Goal: Task Accomplishment & Management: Manage account settings

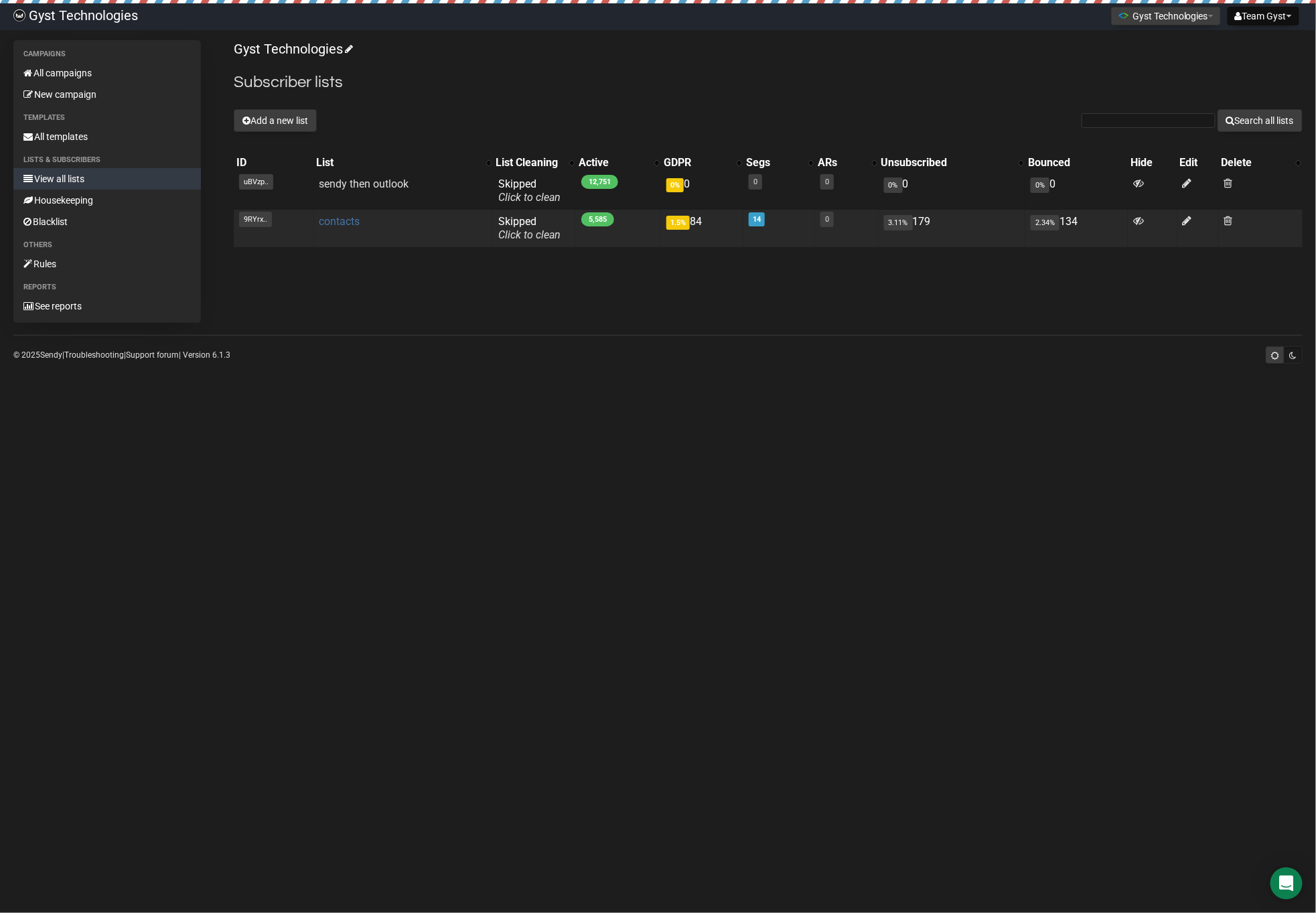
click at [342, 226] on link "contacts" at bounding box center [340, 222] width 41 height 13
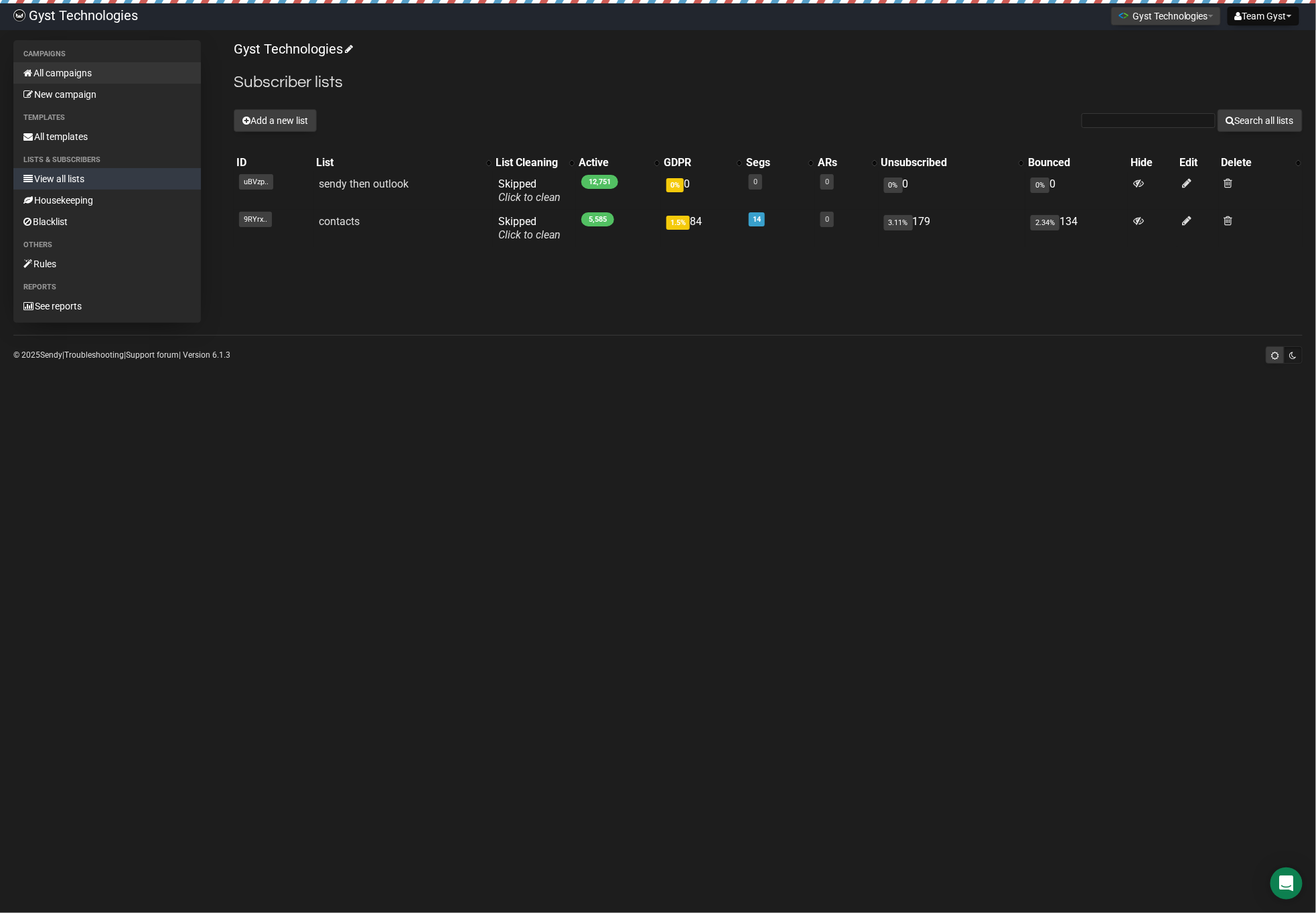
click at [68, 64] on link "All campaigns" at bounding box center [107, 73] width 188 height 21
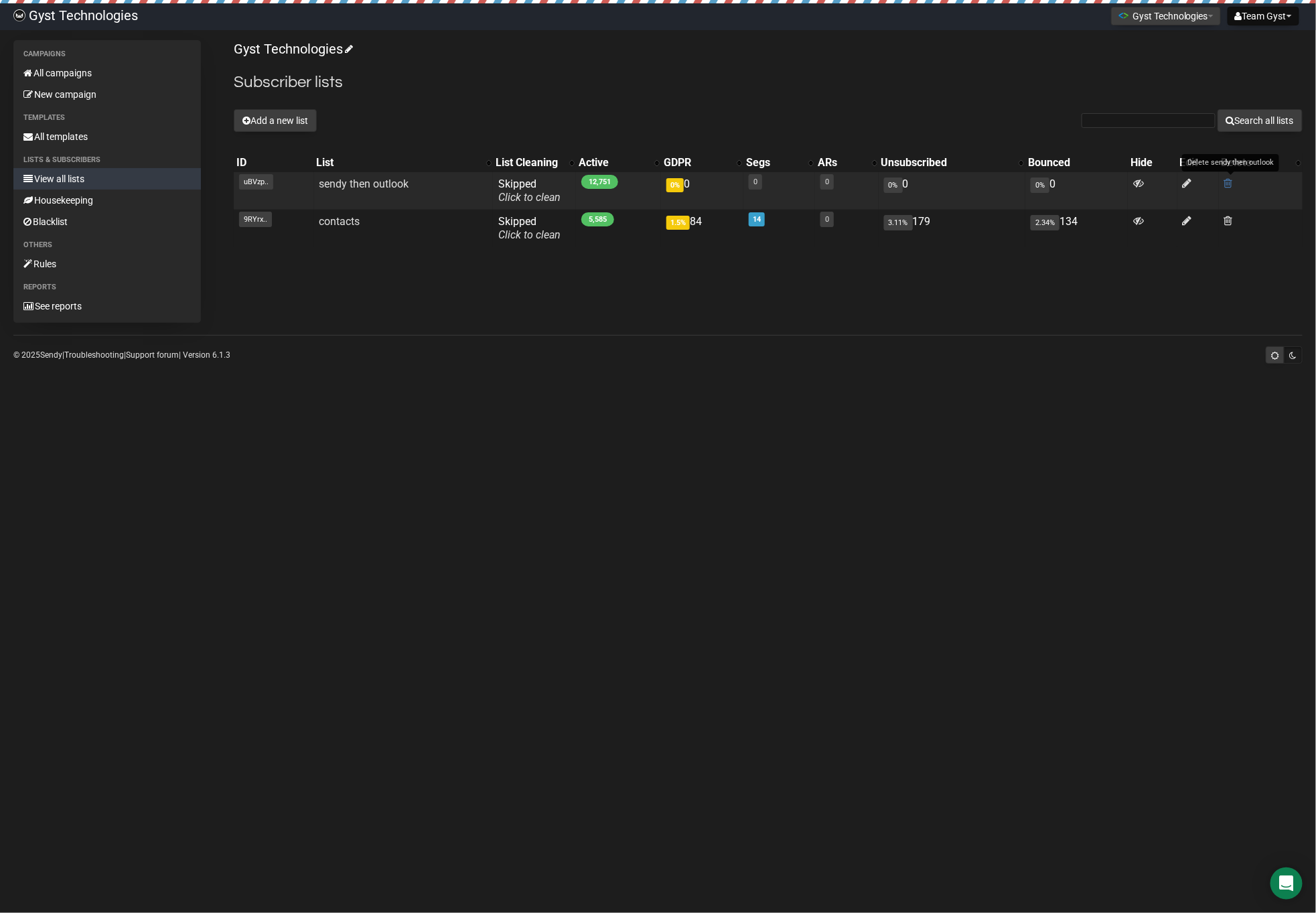
click at [1230, 180] on span at bounding box center [1229, 183] width 9 height 11
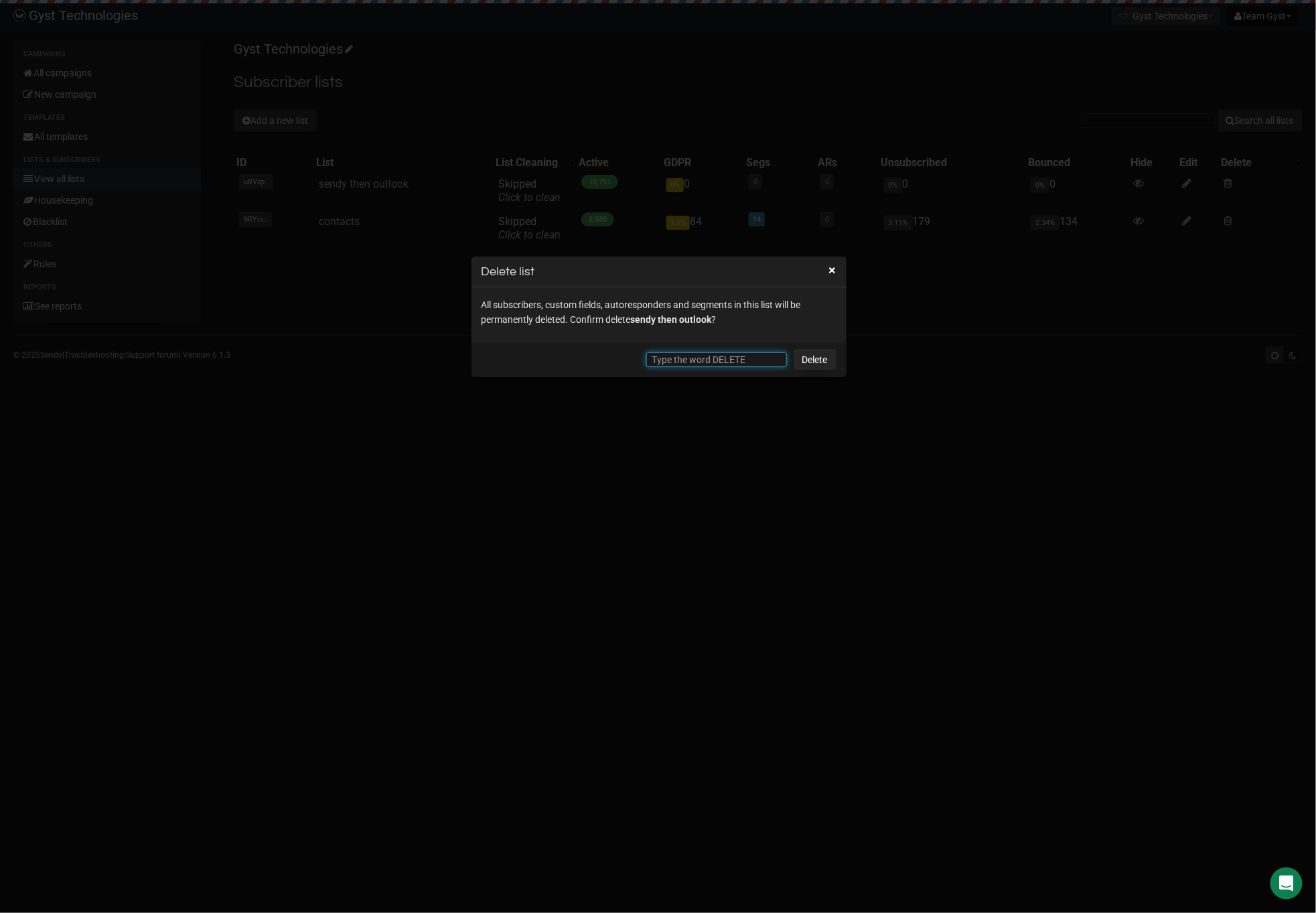
click at [698, 362] on input "text" at bounding box center [716, 360] width 141 height 15
type input "DELETE"
click at [820, 357] on link "Delete" at bounding box center [815, 360] width 43 height 21
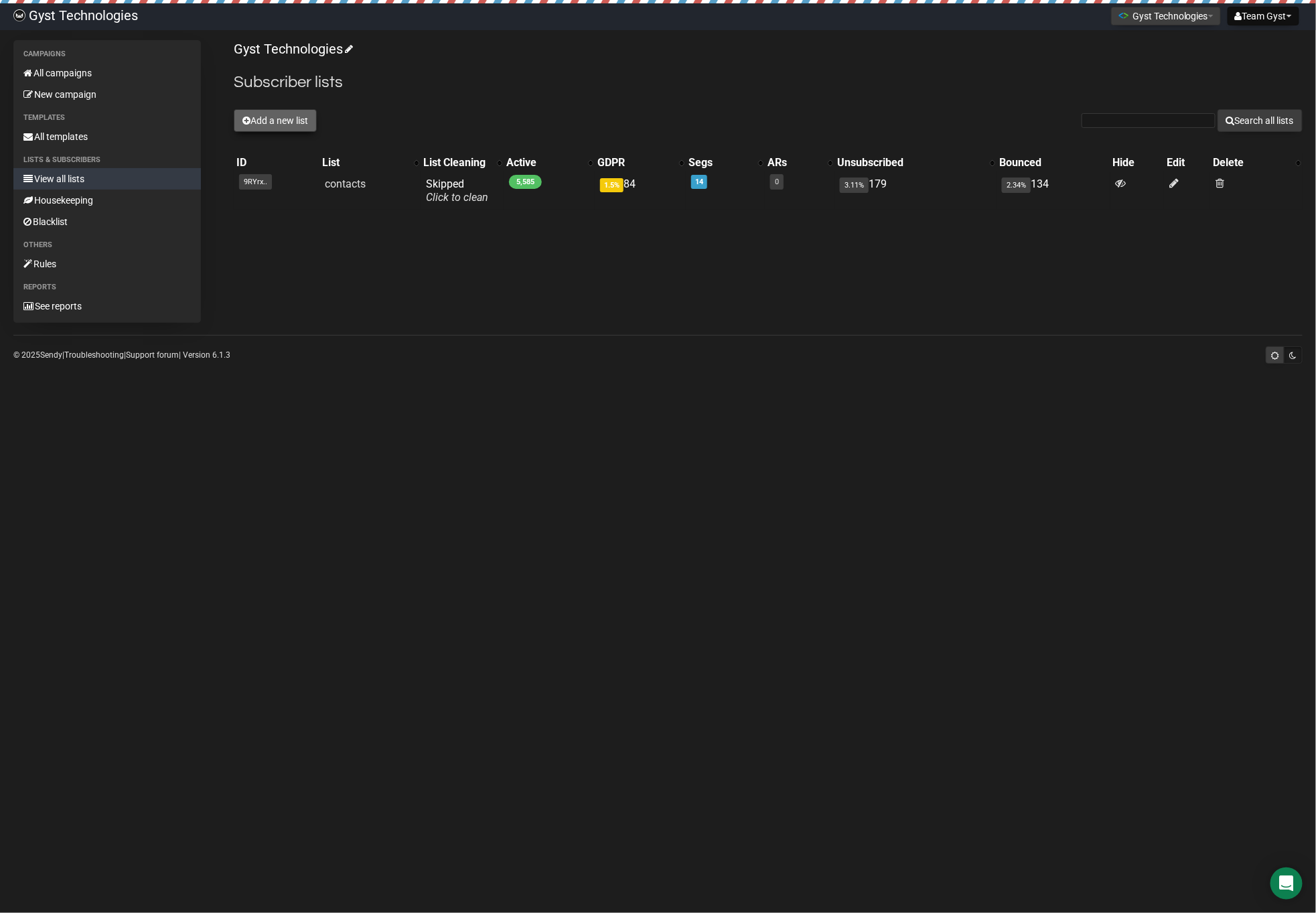
click at [296, 121] on button "Add a new list" at bounding box center [275, 121] width 83 height 23
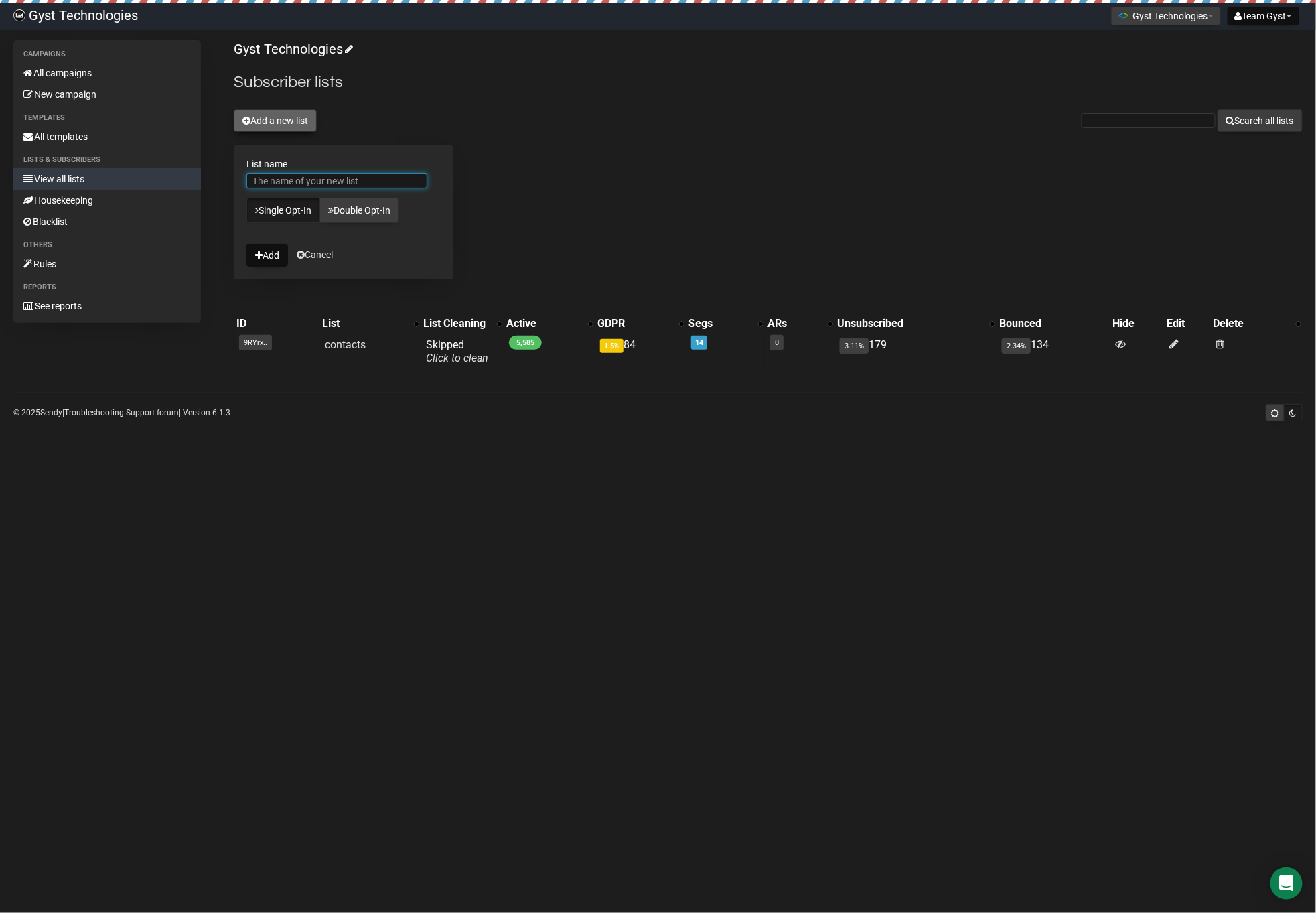
paste input "sendy-then-outlook-all"
type input "sendy-then-outlook-all"
click at [270, 250] on button "Add" at bounding box center [267, 255] width 41 height 23
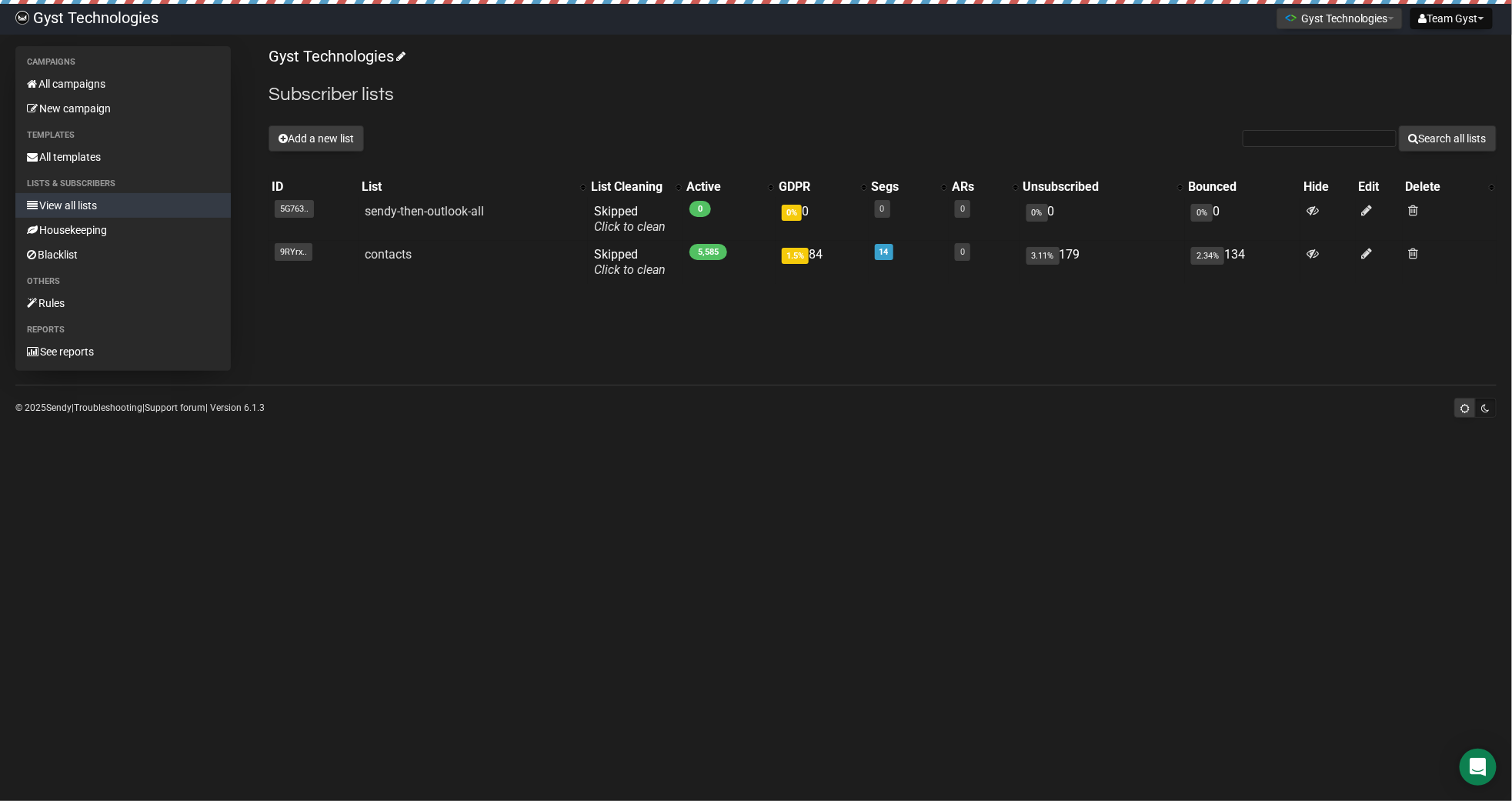
click at [79, 200] on link "View all lists" at bounding box center [123, 206] width 216 height 24
click at [84, 86] on link "All campaigns" at bounding box center [123, 84] width 216 height 24
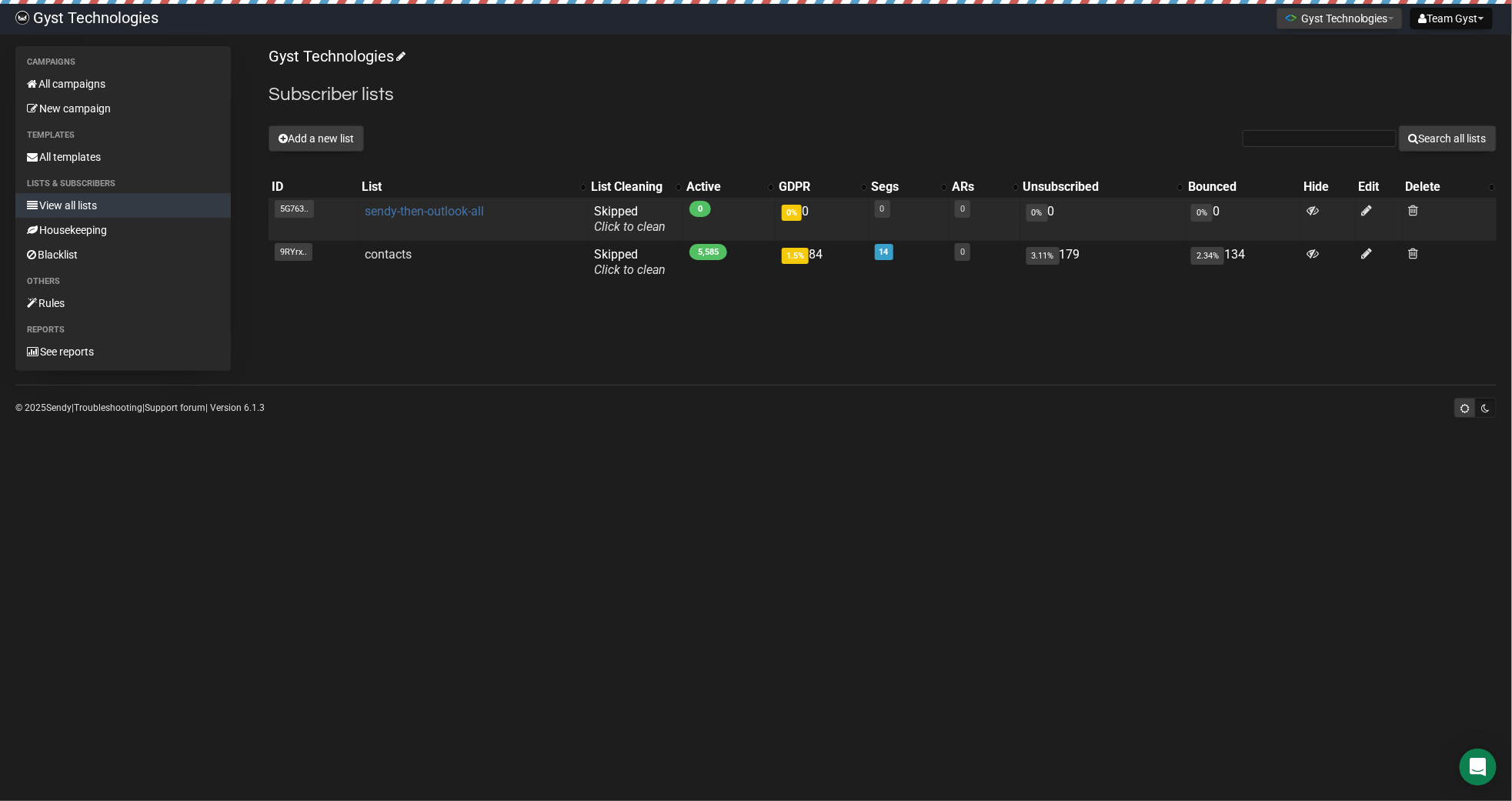
click at [416, 217] on link "sendy-then-outlook-all" at bounding box center [425, 211] width 119 height 15
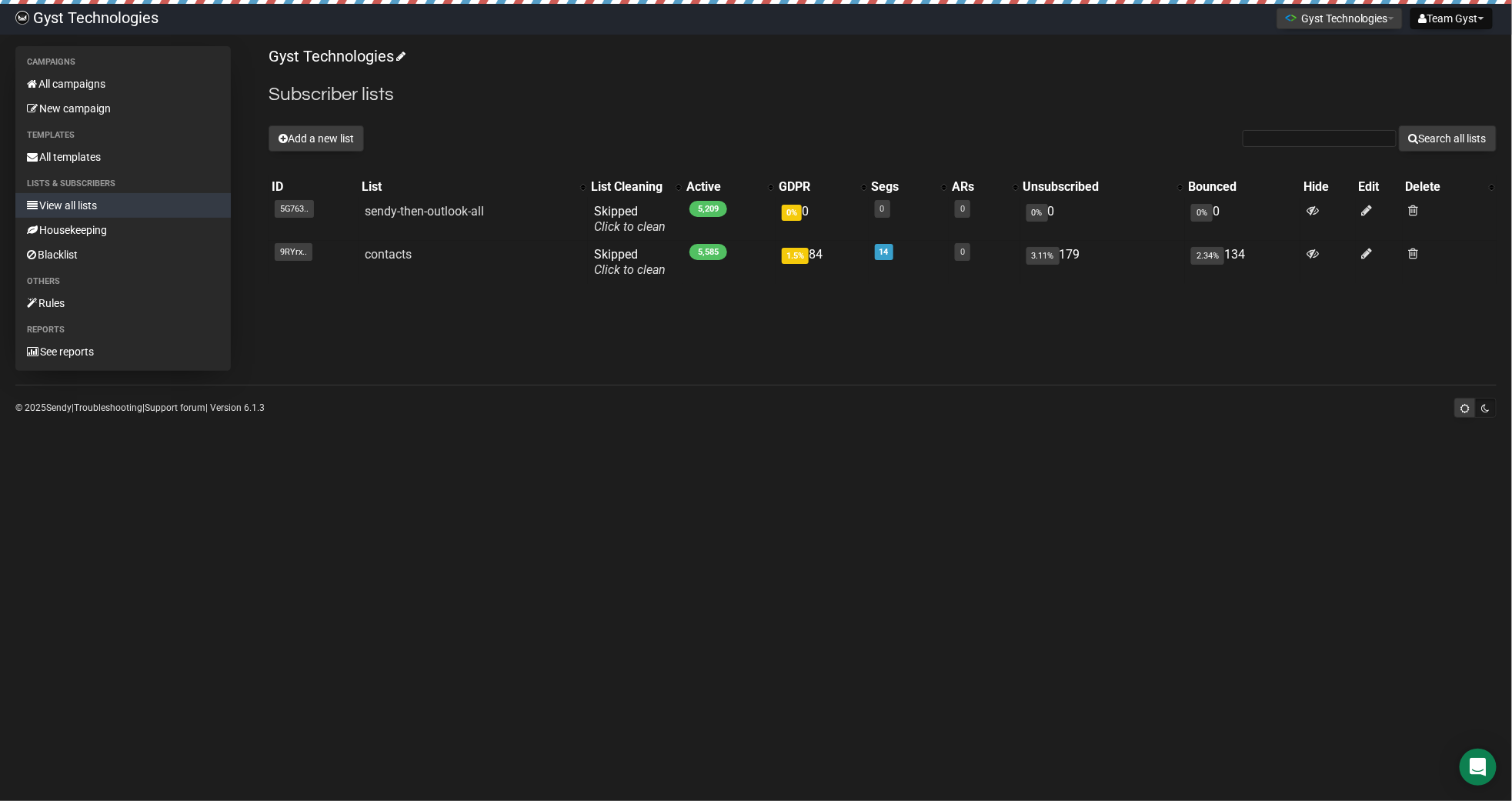
click at [64, 202] on link "View all lists" at bounding box center [123, 206] width 216 height 24
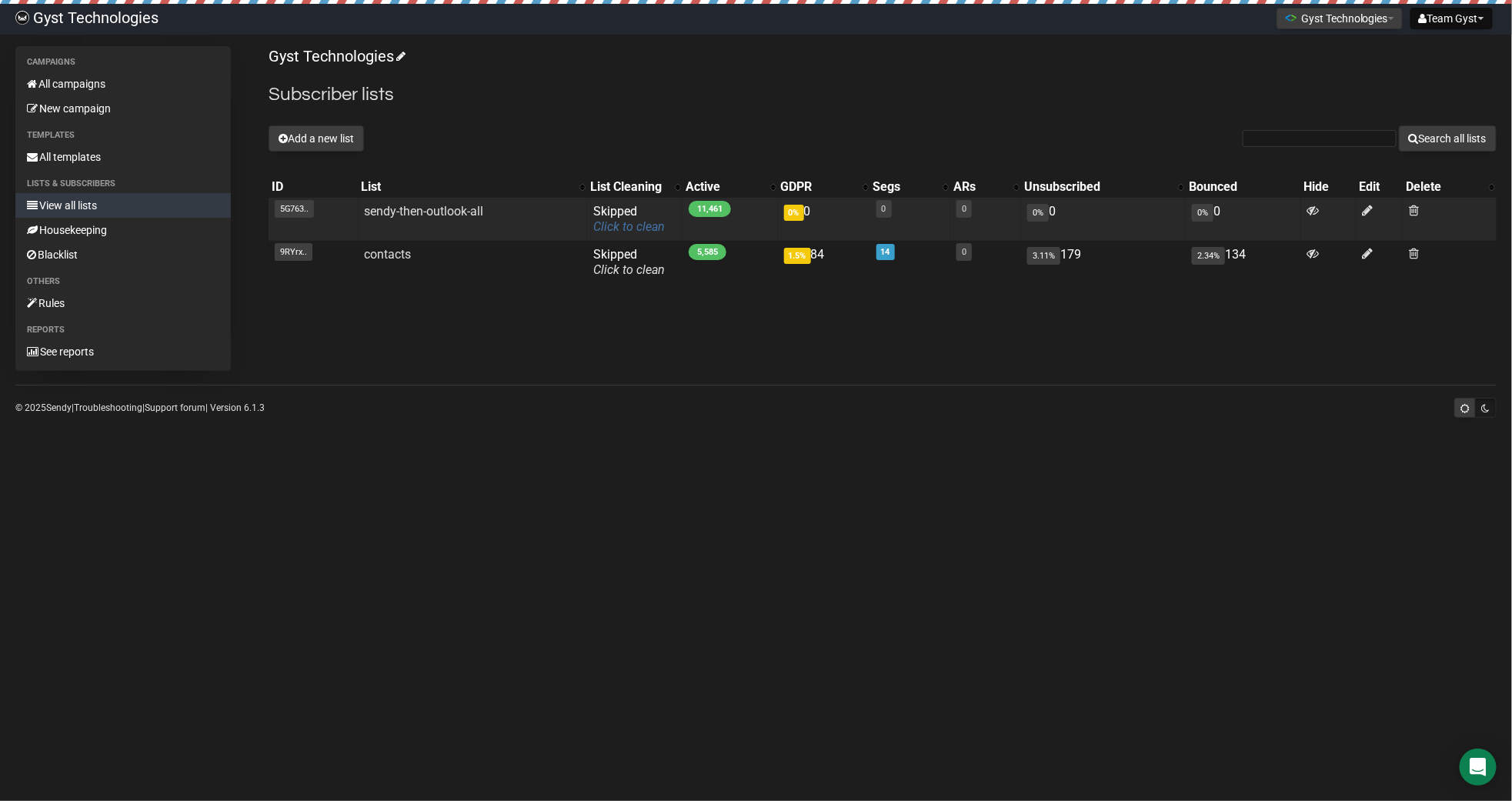
click at [625, 227] on link "Click to clean" at bounding box center [629, 227] width 72 height 15
click at [629, 228] on link "Click to clean" at bounding box center [629, 227] width 72 height 15
click at [627, 229] on link "Click to clean" at bounding box center [629, 227] width 72 height 15
click at [611, 227] on link "Click to clean" at bounding box center [629, 227] width 72 height 15
click at [627, 224] on link "Click to clean" at bounding box center [629, 227] width 72 height 15
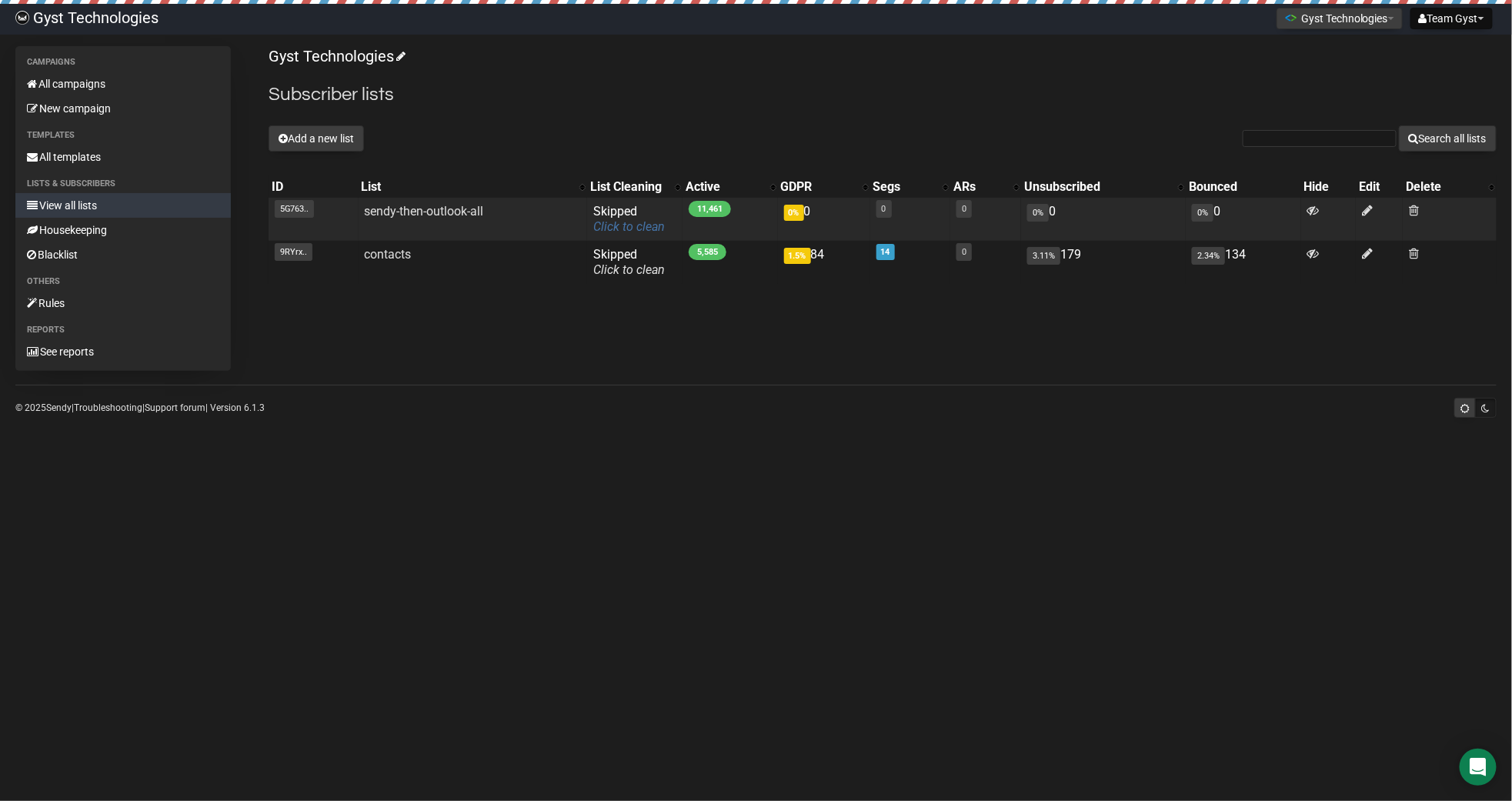
click at [647, 232] on link "Click to clean" at bounding box center [629, 227] width 72 height 15
click at [609, 228] on link "Click to clean" at bounding box center [629, 227] width 72 height 15
